Goal: Transaction & Acquisition: Purchase product/service

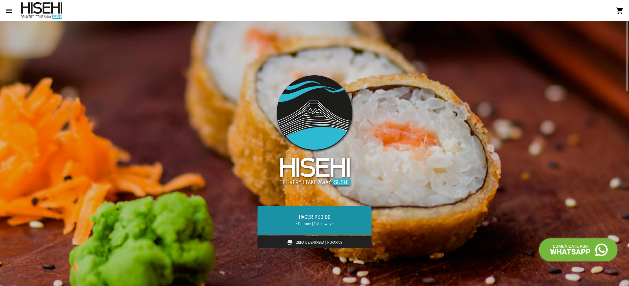
click at [310, 217] on link "Hacer Pedido - Delivery | Take away -" at bounding box center [314, 220] width 114 height 29
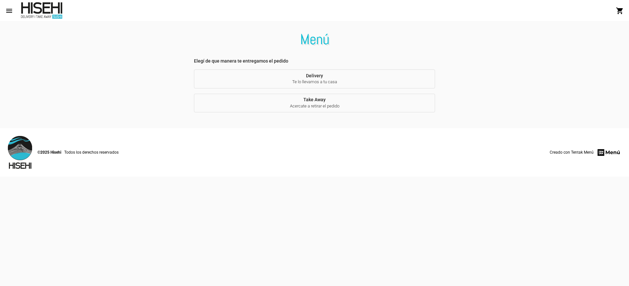
click at [326, 79] on button "Delivery Te lo llevamos a tu casa" at bounding box center [314, 78] width 241 height 19
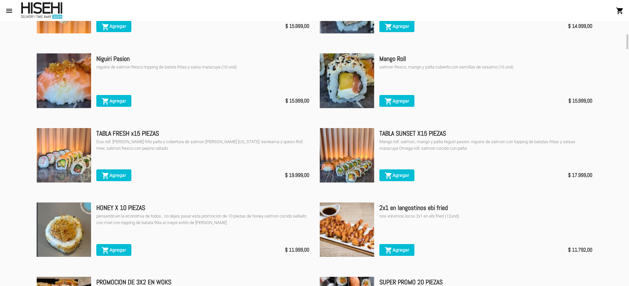
scroll to position [328, 0]
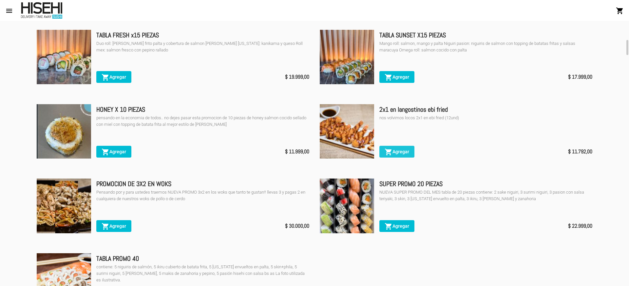
click at [407, 153] on span "shopping_cart Agregar" at bounding box center [397, 151] width 25 height 5
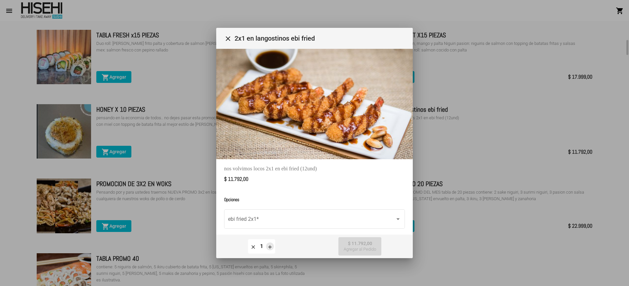
click at [270, 245] on mat-icon "add" at bounding box center [270, 247] width 6 height 6
type input "2"
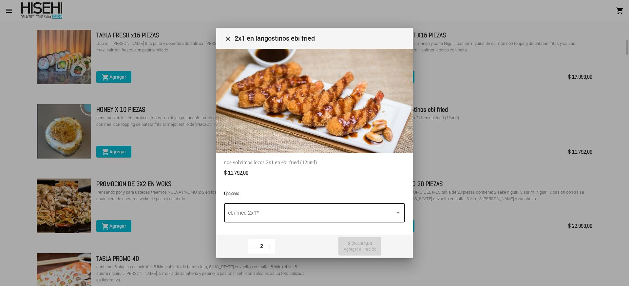
scroll to position [8, 0]
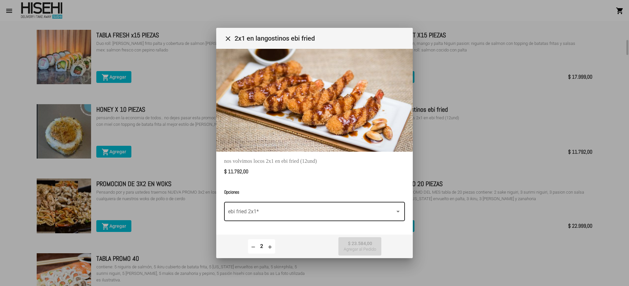
click at [319, 210] on span at bounding box center [311, 213] width 167 height 6
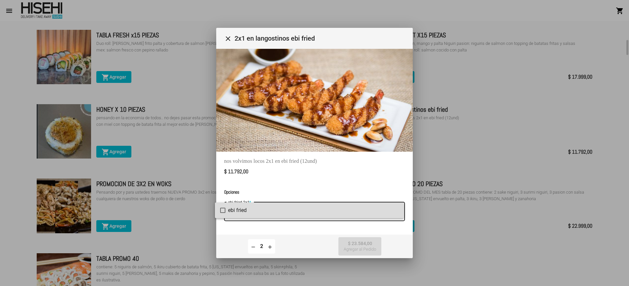
click at [235, 213] on span "ebi fried" at bounding box center [313, 210] width 171 height 16
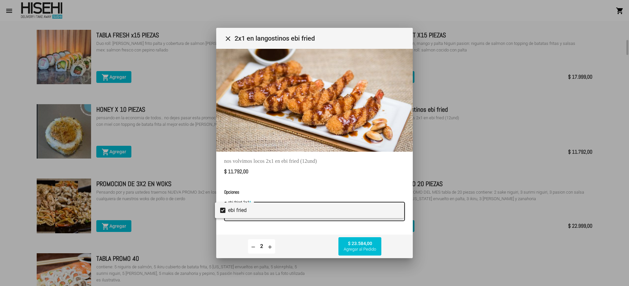
click at [358, 244] on div at bounding box center [314, 143] width 629 height 286
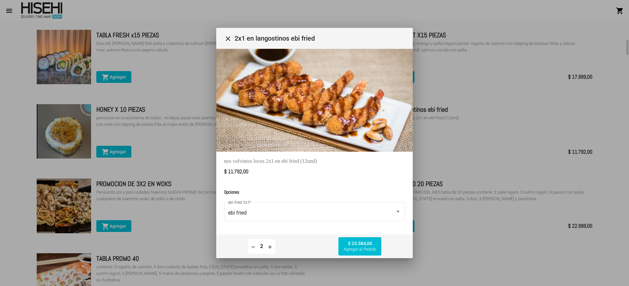
click at [355, 245] on span "$ 23.584,00 Agregar al Pedido" at bounding box center [360, 246] width 32 height 11
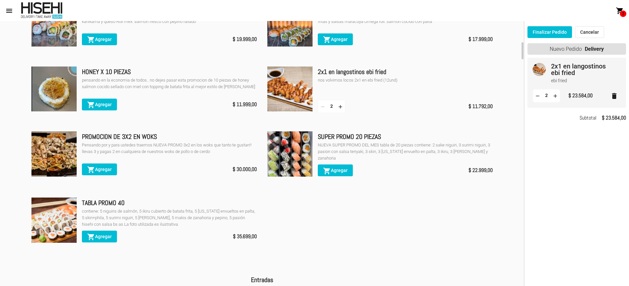
click at [105, 239] on span "shopping_cart Agregar" at bounding box center [99, 236] width 25 height 5
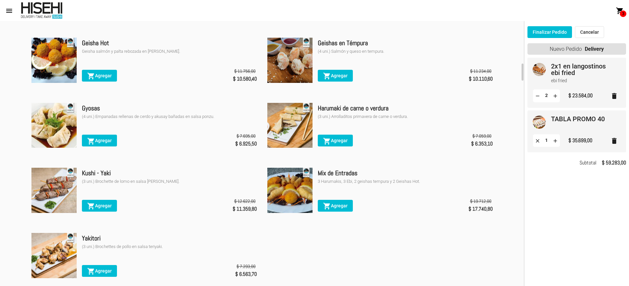
scroll to position [688, 0]
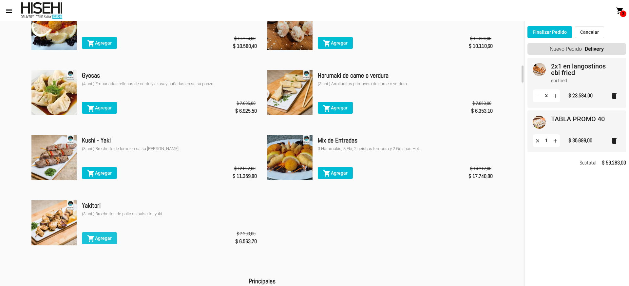
click at [103, 238] on button "shopping_cart Agregar" at bounding box center [99, 238] width 35 height 12
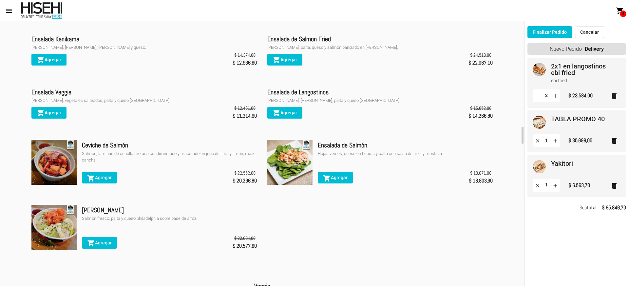
scroll to position [1376, 0]
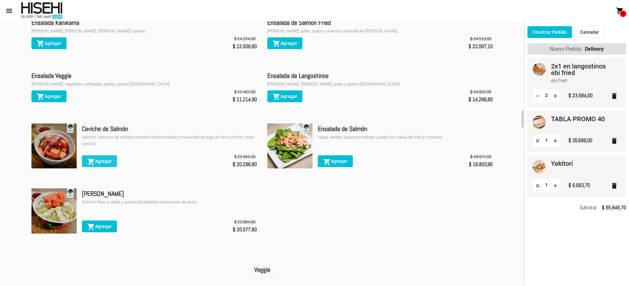
click at [104, 164] on span "shopping_cart Agregar" at bounding box center [99, 161] width 25 height 5
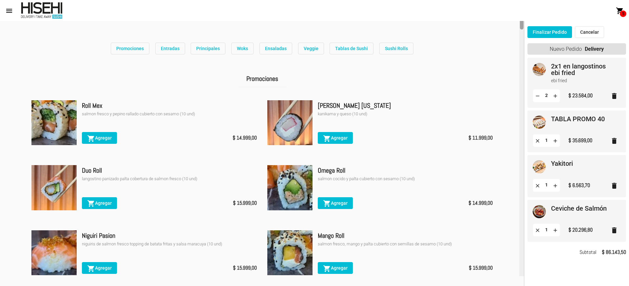
scroll to position [0, 0]
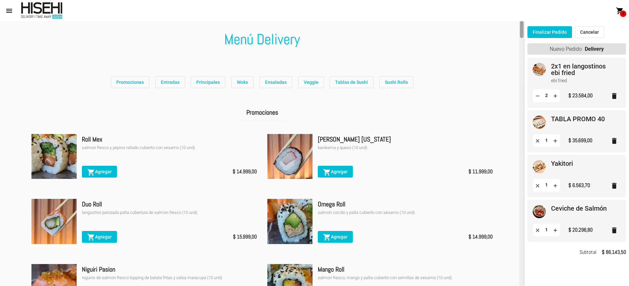
drag, startPoint x: 522, startPoint y: 244, endPoint x: 525, endPoint y: 22, distance: 222.1
click at [525, 22] on mat-sidenav-container "account_circle Registrarse - Ingresar home Inicio restaurant Menú store Sucursa…" at bounding box center [314, 153] width 629 height 265
click at [134, 86] on button "Promociones" at bounding box center [130, 82] width 39 height 12
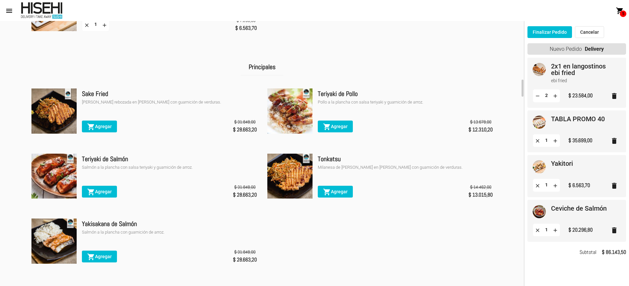
scroll to position [951, 0]
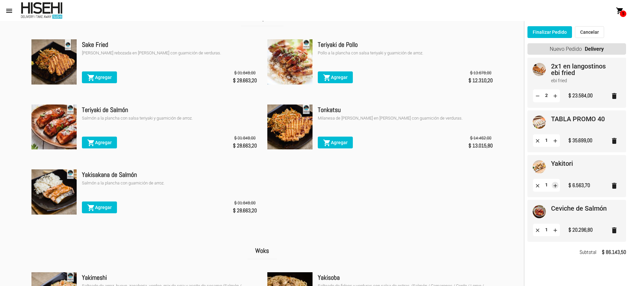
click at [554, 187] on mat-icon "add" at bounding box center [555, 185] width 6 height 6
type input "2"
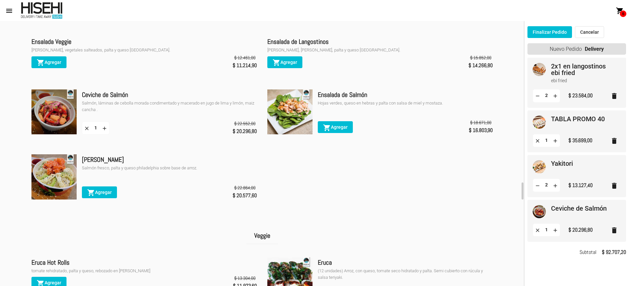
scroll to position [1475, 0]
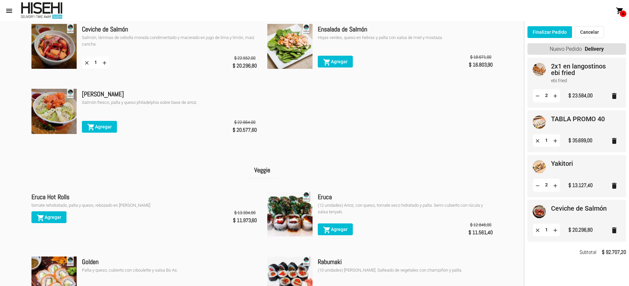
click at [562, 34] on button "Finalizar Pedido" at bounding box center [549, 32] width 45 height 12
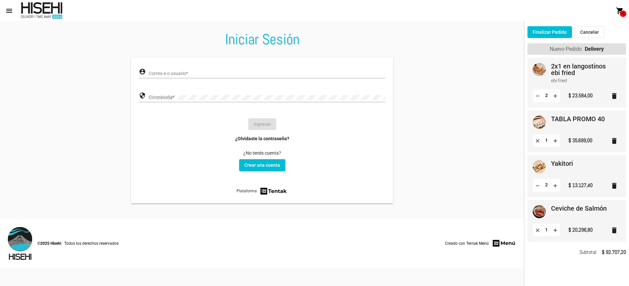
type input "LeoGiancaspro"
click at [266, 123] on button "Ingresar" at bounding box center [262, 124] width 28 height 12
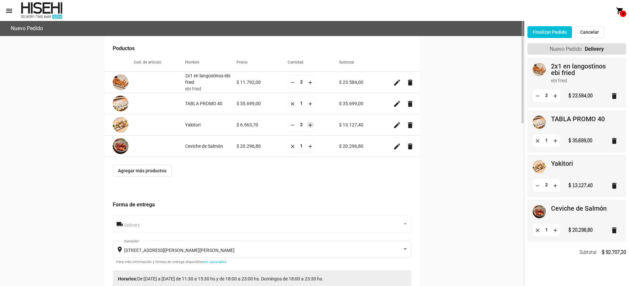
click at [309, 126] on mat-icon "add" at bounding box center [310, 125] width 6 height 6
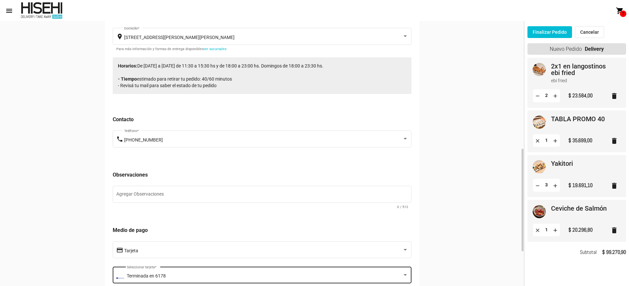
scroll to position [246, 0]
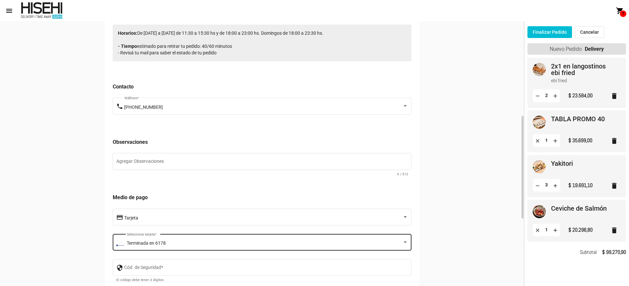
click at [185, 242] on div "Terminada en 6178" at bounding box center [264, 243] width 275 height 5
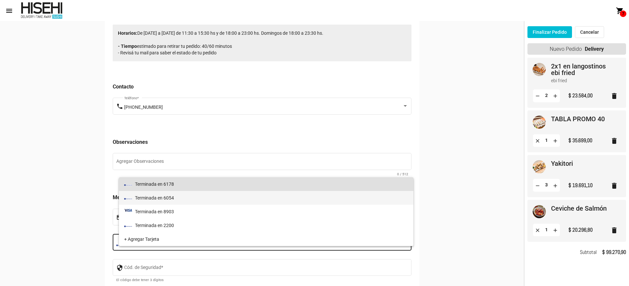
click at [179, 196] on span "Terminada en 6054" at bounding box center [266, 198] width 284 height 14
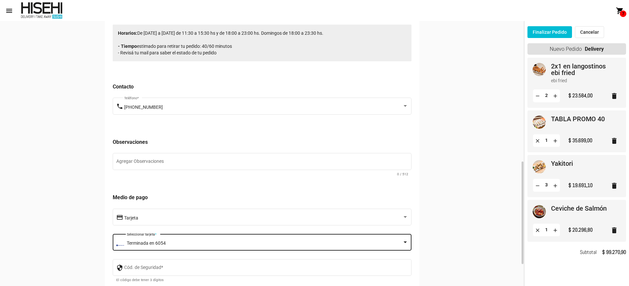
scroll to position [311, 0]
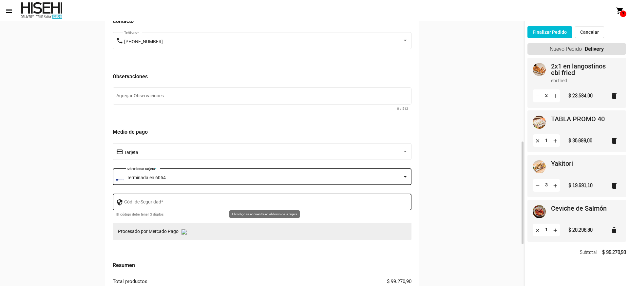
click at [202, 198] on div "Cód. de Seguridad *" at bounding box center [266, 201] width 284 height 18
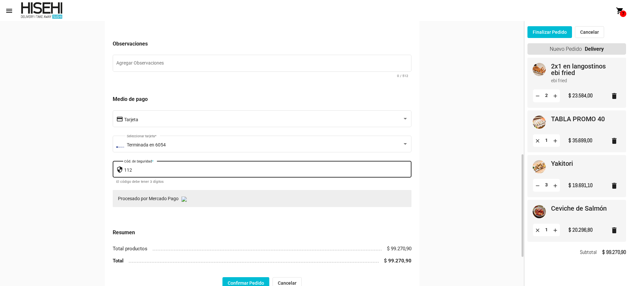
scroll to position [393, 0]
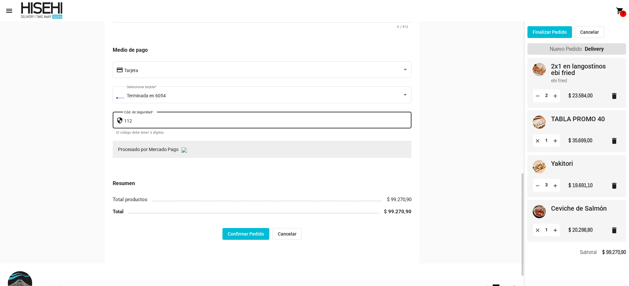
type input "112"
click at [256, 230] on button "Confirmar Pedido" at bounding box center [245, 234] width 47 height 12
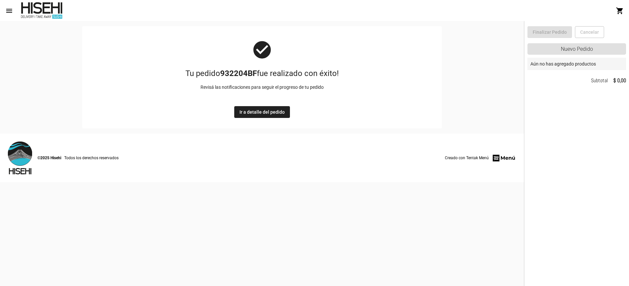
drag, startPoint x: 182, startPoint y: 66, endPoint x: 350, endPoint y: 110, distance: 173.7
click at [350, 110] on mat-card "check_circle Tu pedido 932204BF fue realizado con éxito! Revisá las notificacio…" at bounding box center [262, 77] width 360 height 102
copy div "Tu pedido 932204BF fue realizado con éxito! Revisá las notificaciones para segu…"
